Goal: Information Seeking & Learning: Understand process/instructions

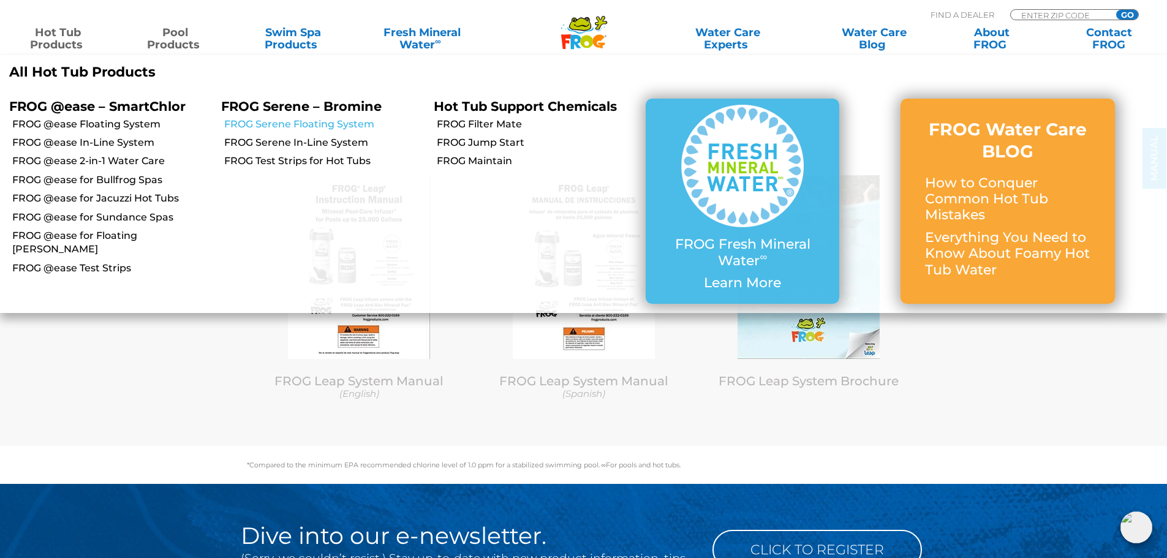
click at [309, 120] on link "FROG Serene Floating System" at bounding box center [324, 124] width 200 height 13
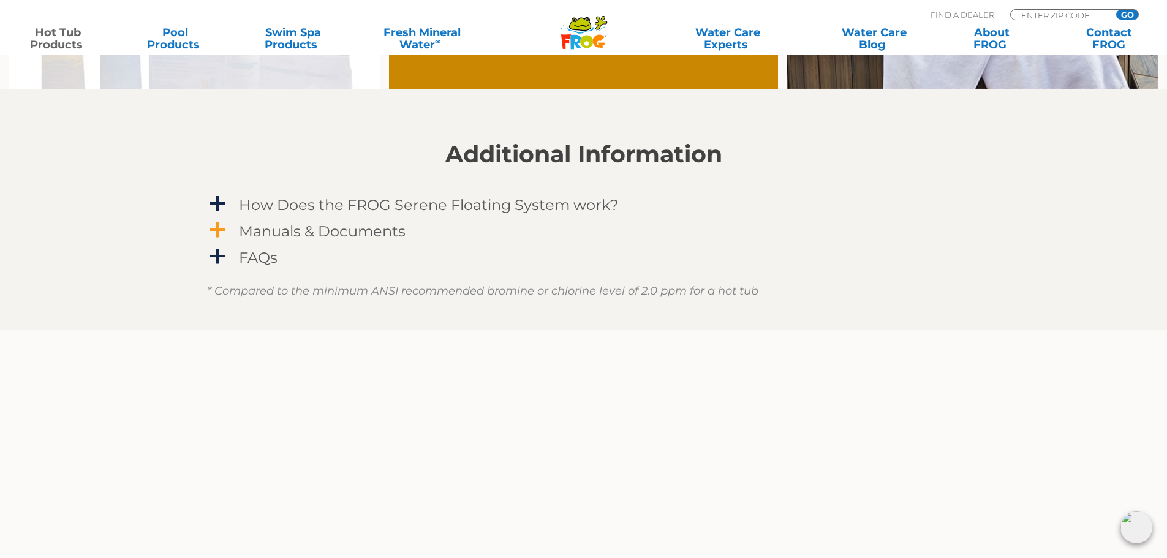
scroll to position [1164, 0]
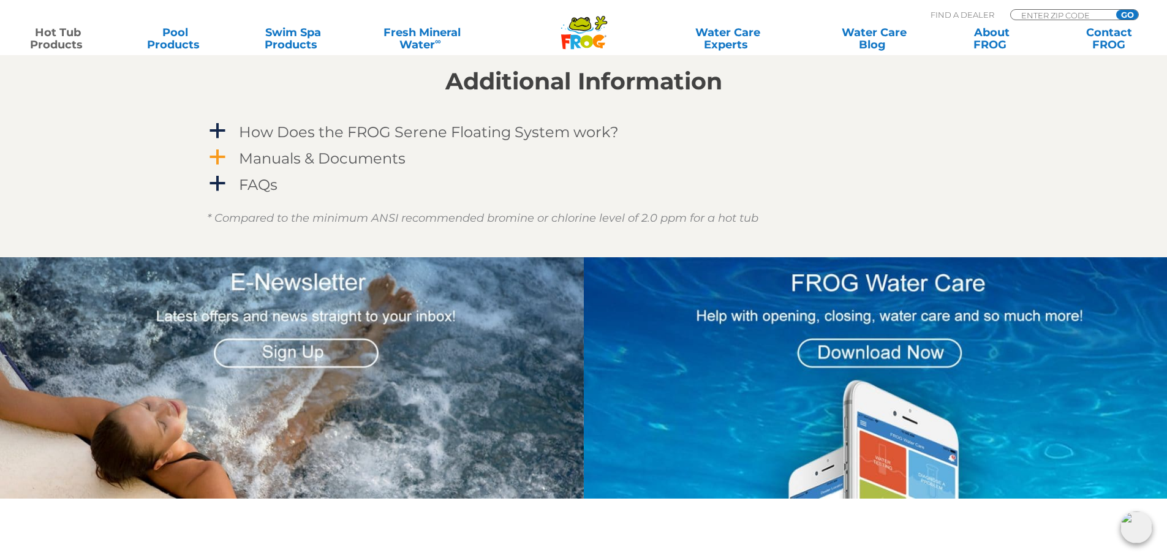
click at [262, 151] on h4 "Manuals & Documents" at bounding box center [322, 158] width 167 height 17
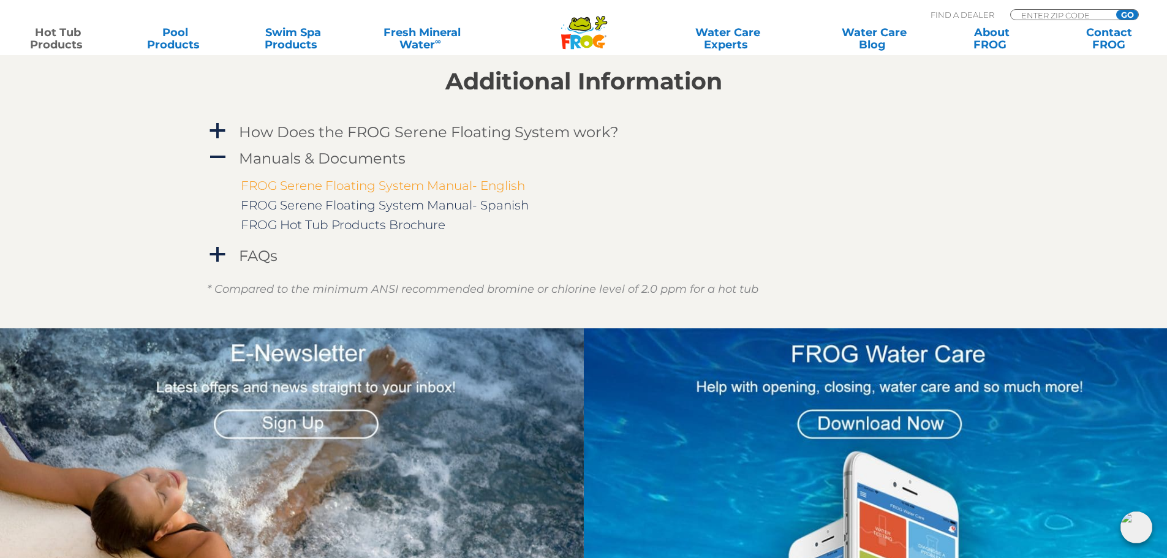
click at [330, 184] on link "FROG Serene Floating System Manual- English" at bounding box center [383, 185] width 284 height 15
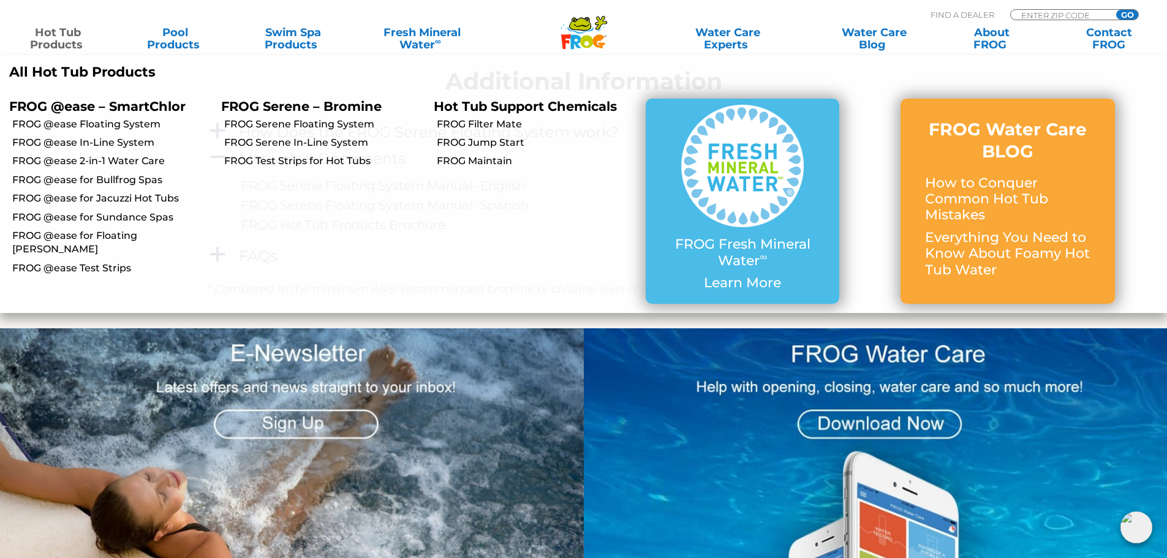
click at [46, 41] on link "Hot Tub Products" at bounding box center [57, 38] width 91 height 25
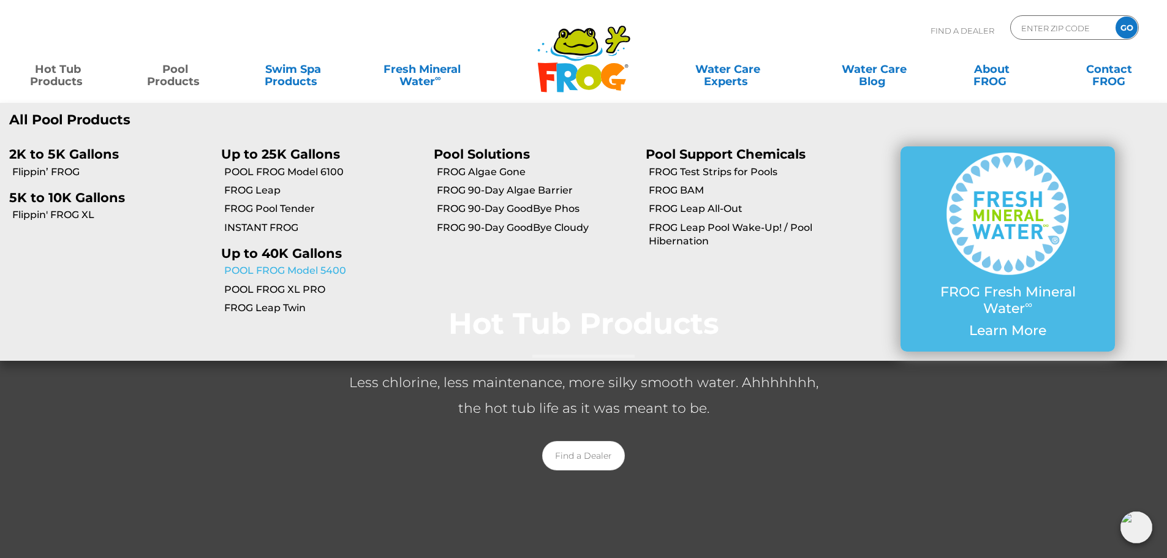
click at [315, 272] on link "POOL FROG Model 5400" at bounding box center [324, 270] width 200 height 13
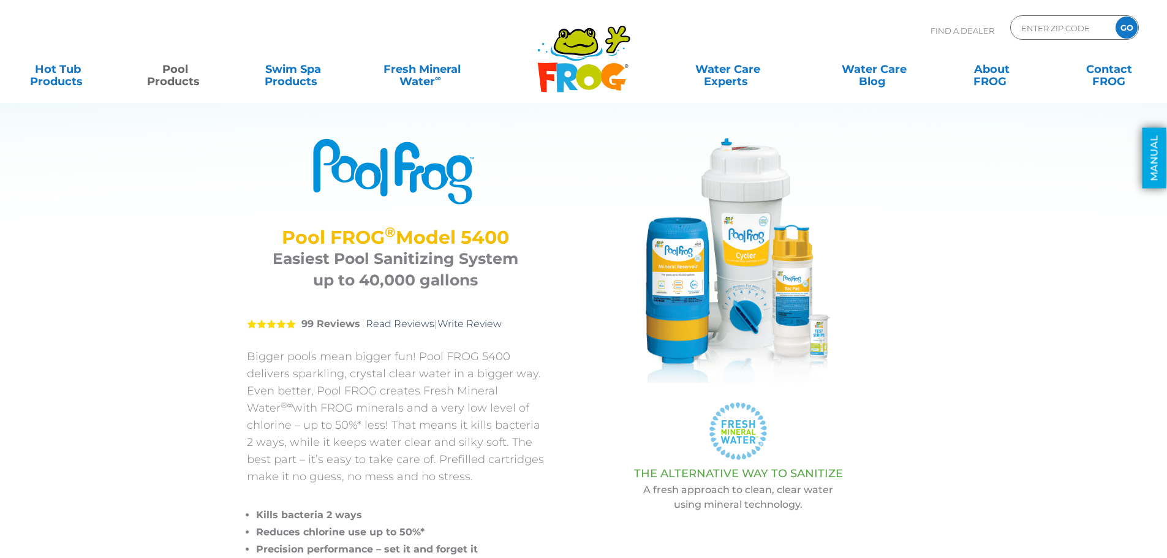
click at [1151, 159] on link "MANUAL" at bounding box center [1154, 158] width 24 height 61
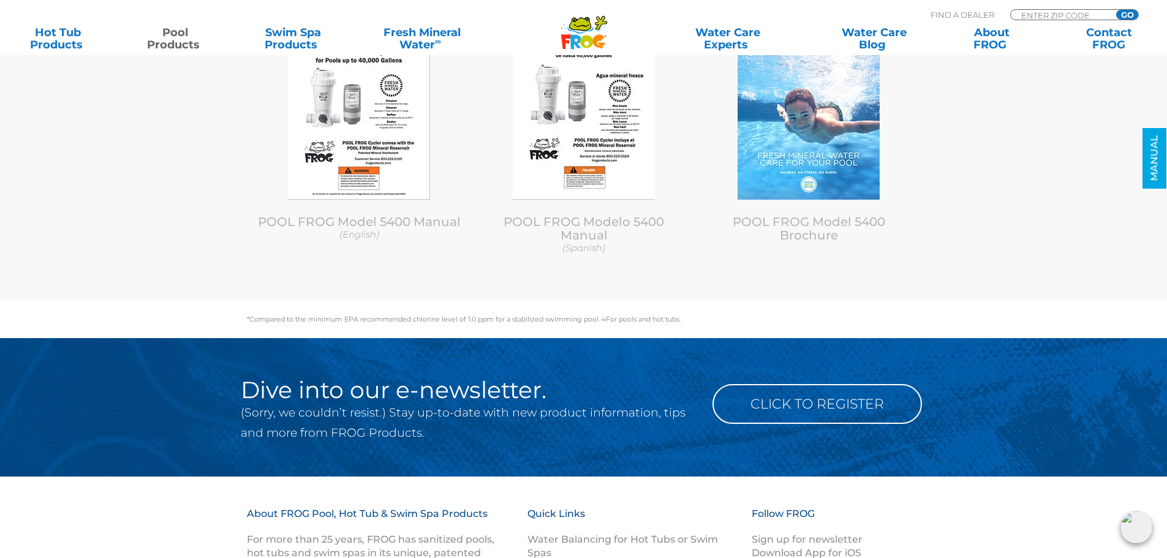
scroll to position [5093, 0]
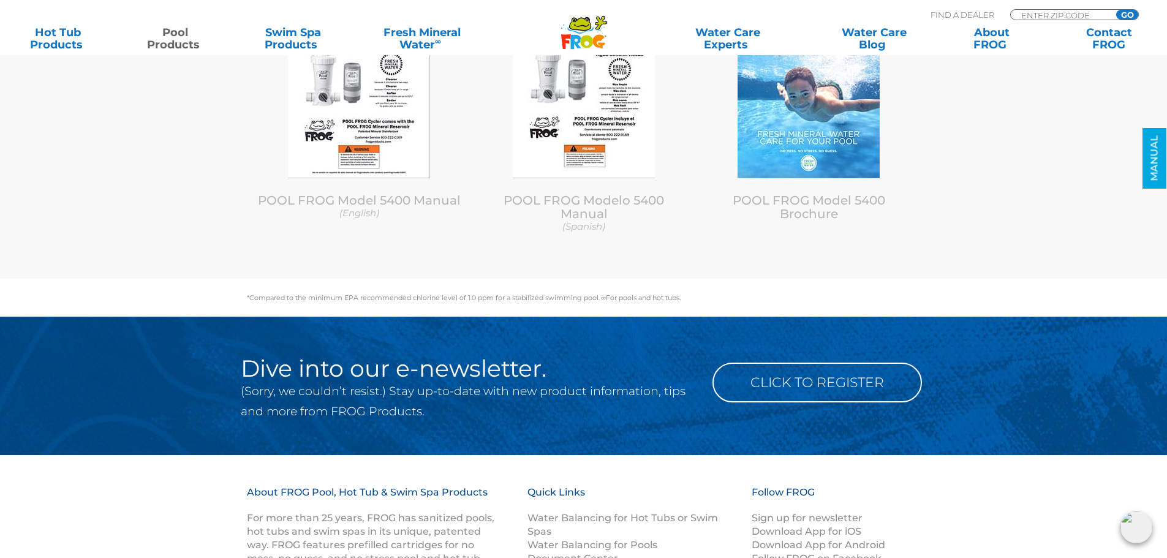
click at [355, 241] on div "POOL FROG Model 5400 Manual (English) POOL FROG Modelo 5400 Manual (Spanish) PO…" at bounding box center [583, 114] width 735 height 330
click at [359, 202] on link "POOL FROG Model 5400 Manual (English)" at bounding box center [359, 206] width 206 height 26
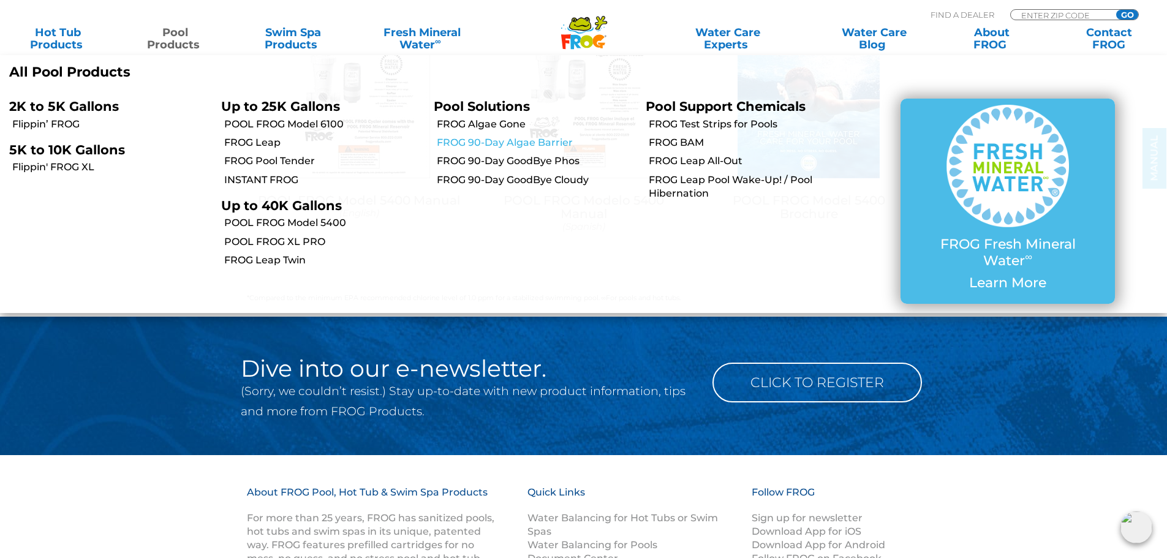
click at [565, 142] on link "FROG 90-Day Algae Barrier" at bounding box center [537, 142] width 200 height 13
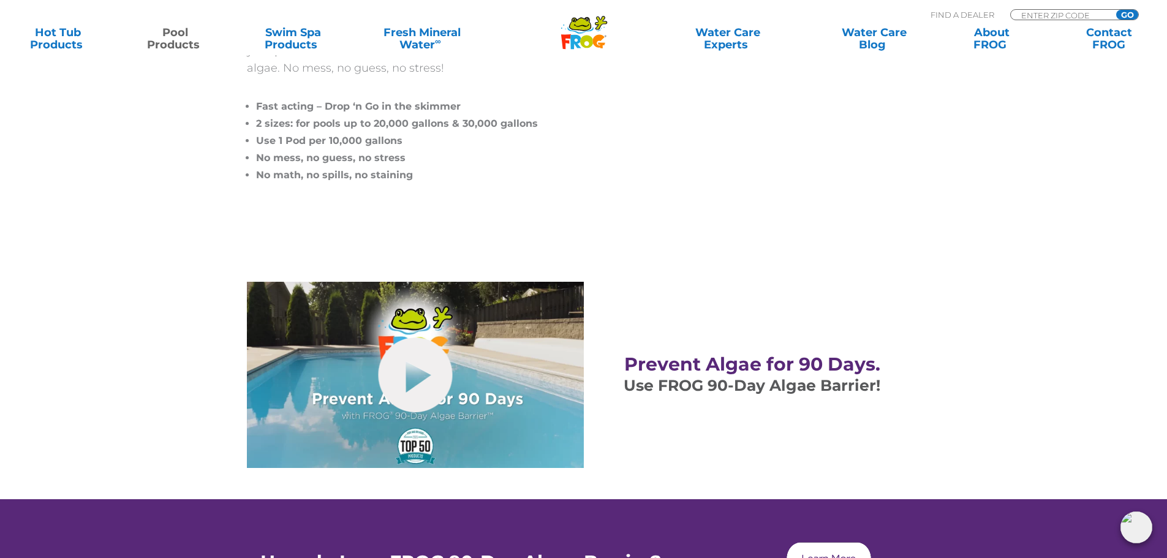
scroll to position [551, 0]
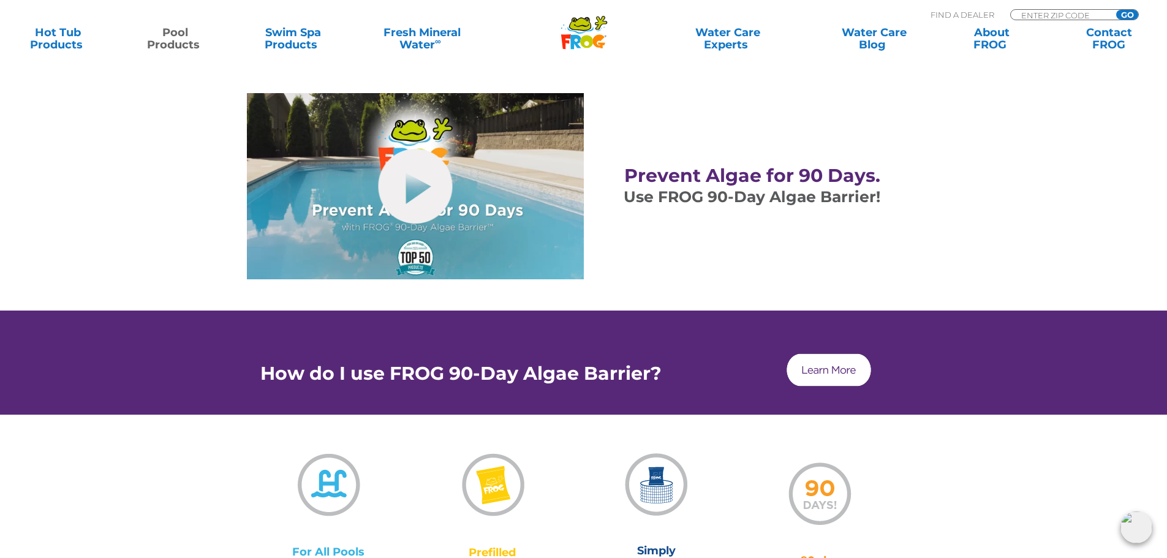
click at [835, 375] on img at bounding box center [829, 370] width 88 height 37
